Goal: Information Seeking & Learning: Check status

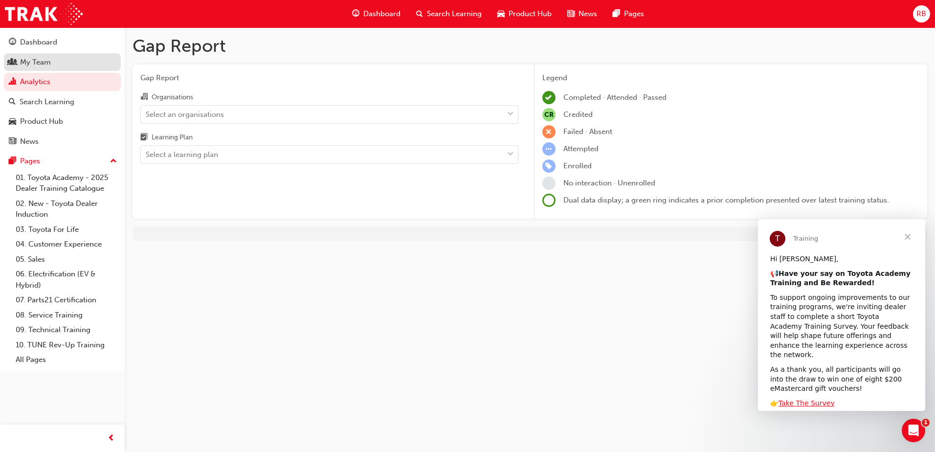
click at [38, 67] on div "My Team" at bounding box center [35, 62] width 31 height 11
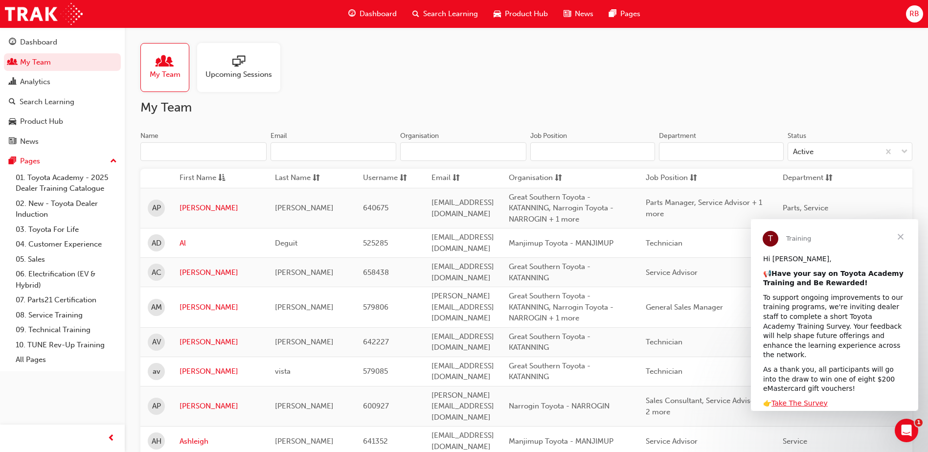
click at [167, 70] on span "My Team" at bounding box center [165, 74] width 31 height 11
click at [28, 76] on div "Analytics" at bounding box center [35, 81] width 30 height 11
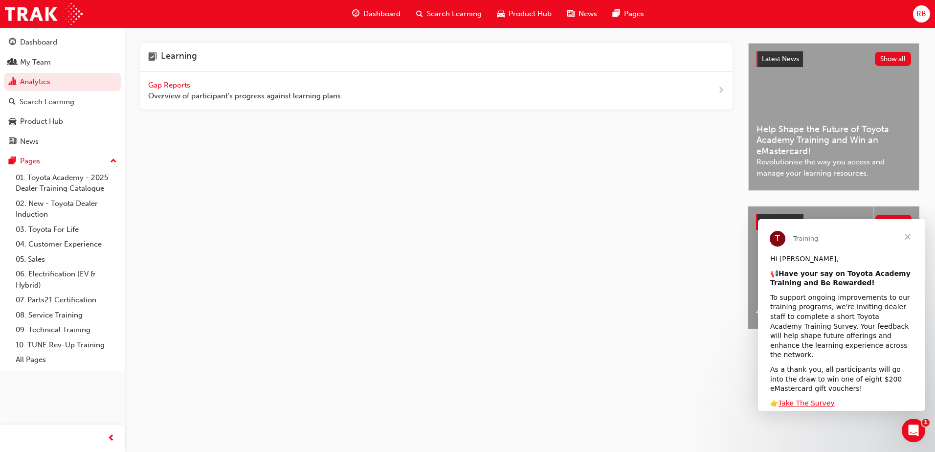
click at [173, 85] on span "Gap Reports" at bounding box center [170, 85] width 44 height 9
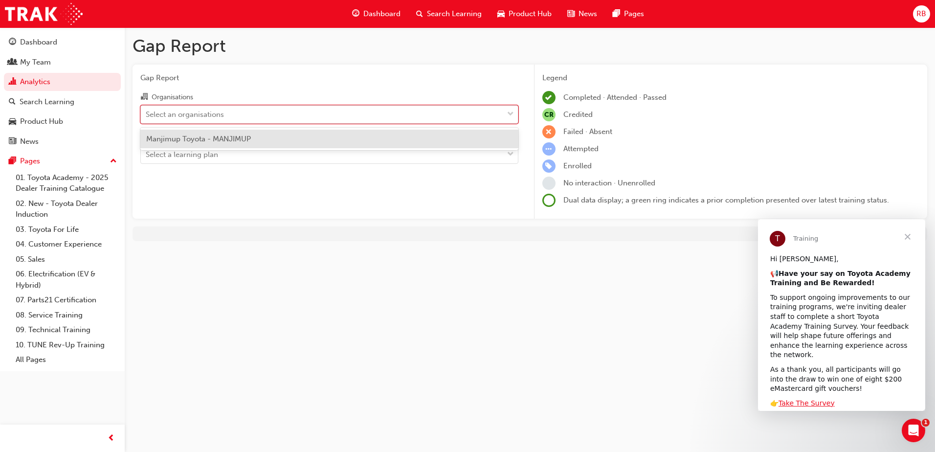
click at [183, 115] on div "Select an organisations" at bounding box center [185, 114] width 78 height 11
click at [147, 115] on input "Organisations option Manjimup Toyota - MANJIMUP focused, 1 of 1. 1 result avail…" at bounding box center [146, 114] width 1 height 8
click at [188, 138] on span "Manjimup Toyota - MANJIMUP" at bounding box center [198, 138] width 105 height 9
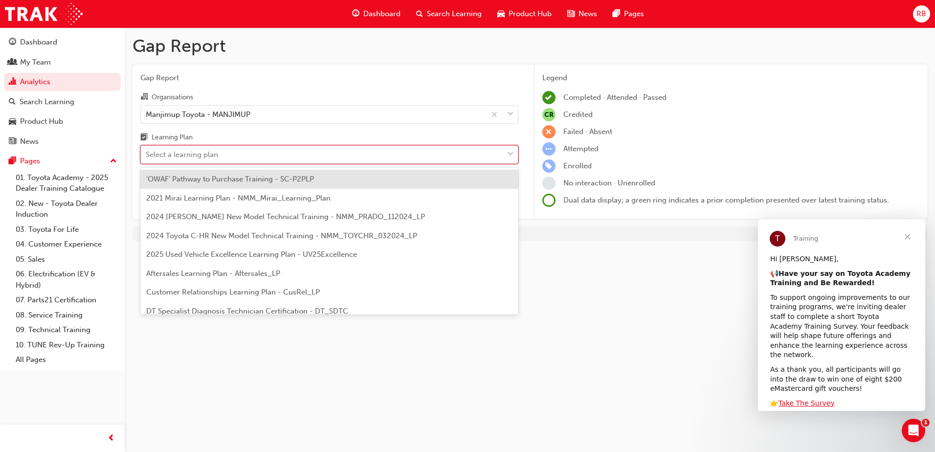
click at [199, 158] on div "Select a learning plan" at bounding box center [182, 154] width 72 height 11
click at [147, 158] on input "Learning Plan option 'OWAF' Pathway to Purchase Training - SC-P2PLP focused, 1 …" at bounding box center [146, 154] width 1 height 8
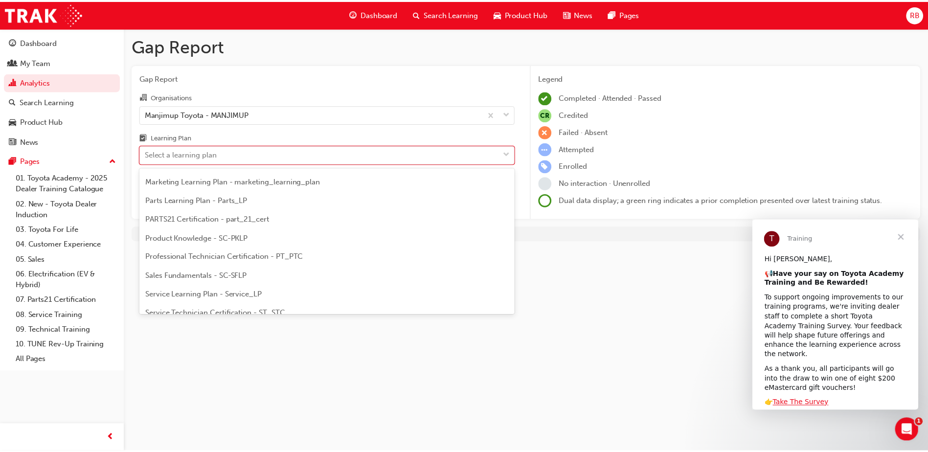
scroll to position [269, 0]
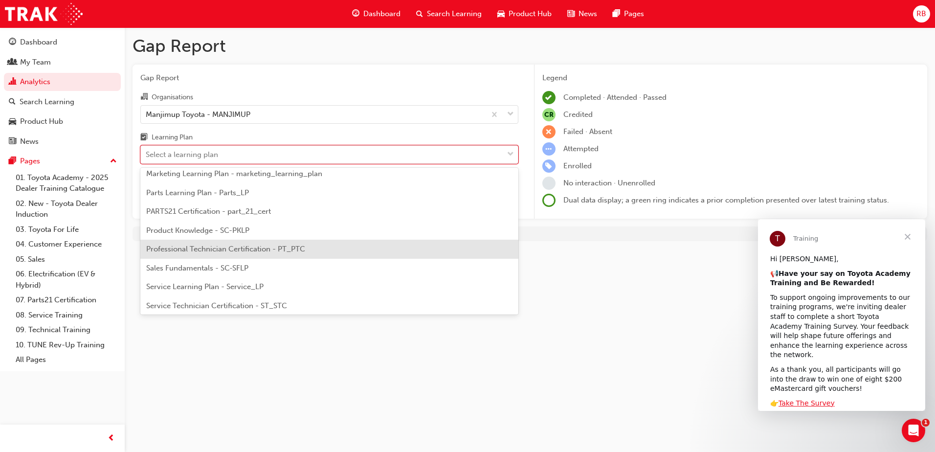
click at [267, 249] on span "Professional Technician Certification - PT_PTC" at bounding box center [225, 248] width 159 height 9
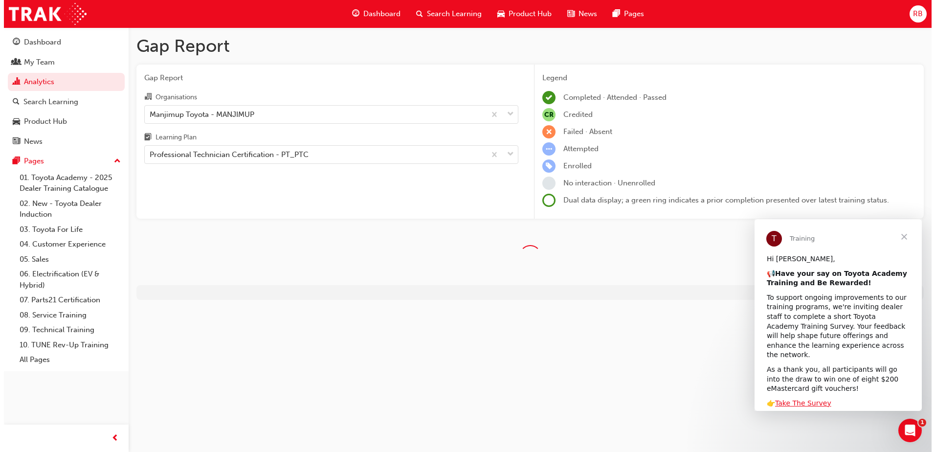
click at [908, 234] on span "Close" at bounding box center [903, 236] width 35 height 35
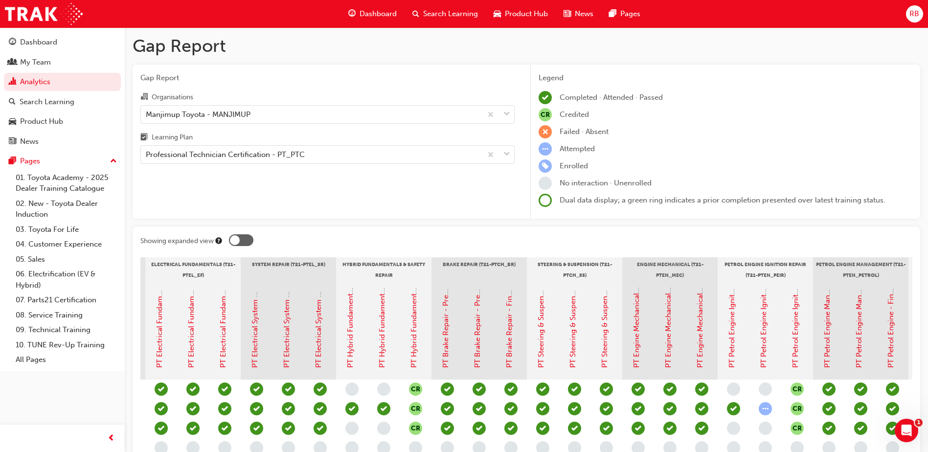
click at [237, 236] on div at bounding box center [235, 240] width 10 height 10
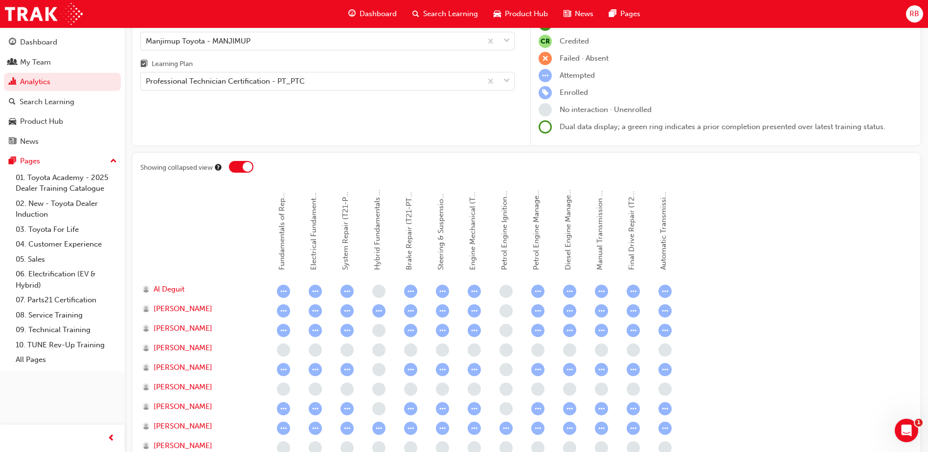
scroll to position [61, 0]
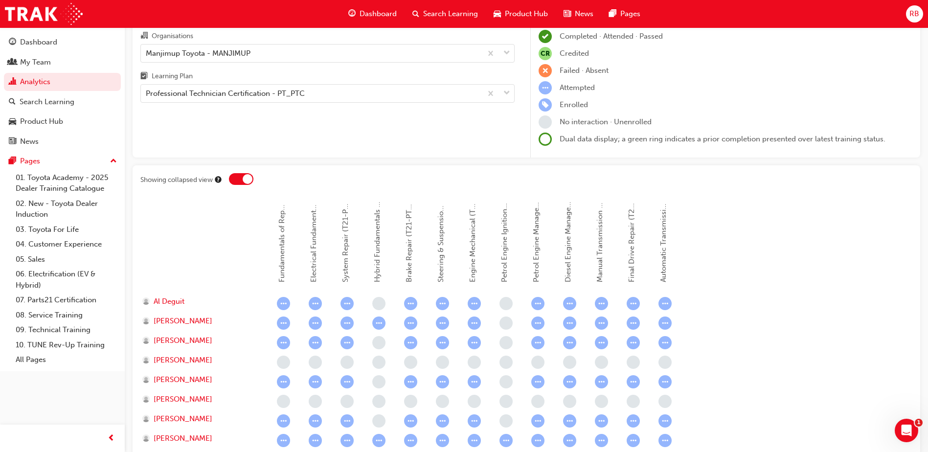
click at [237, 179] on div at bounding box center [241, 179] width 24 height 12
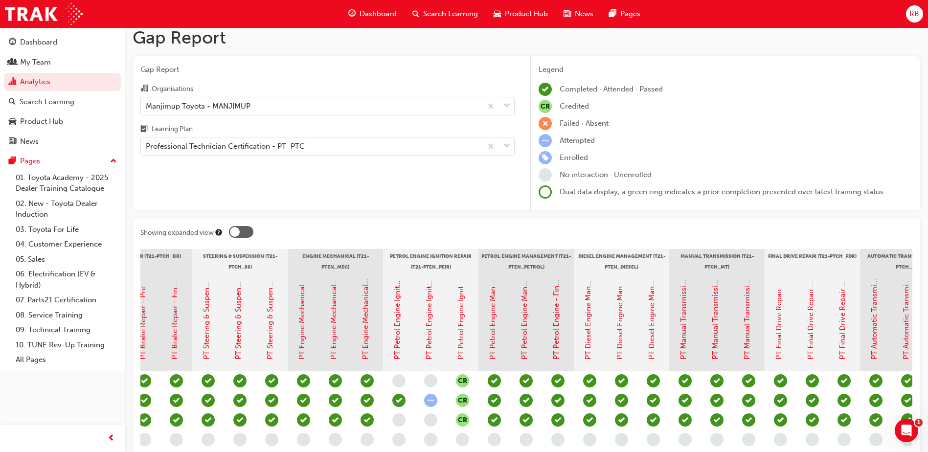
scroll to position [0, 0]
